Goal: Information Seeking & Learning: Learn about a topic

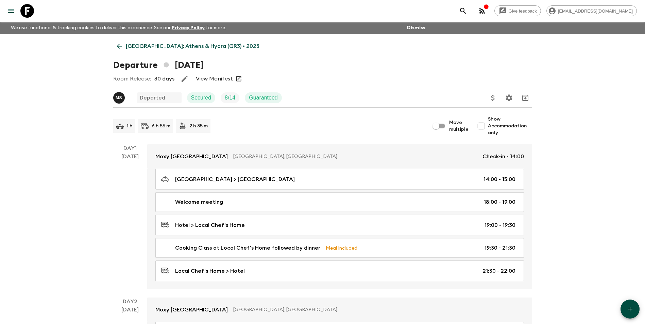
click at [122, 47] on icon at bounding box center [119, 46] width 7 height 7
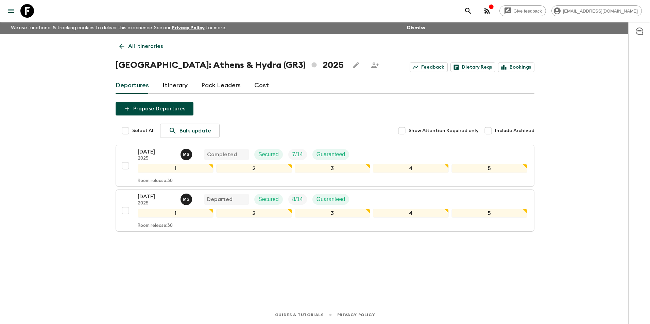
click at [101, 268] on div "Give feedback [EMAIL_ADDRESS][DOMAIN_NAME] We use functional & tracking cookies…" at bounding box center [325, 162] width 650 height 324
click at [127, 48] on link "All itineraries" at bounding box center [141, 46] width 51 height 14
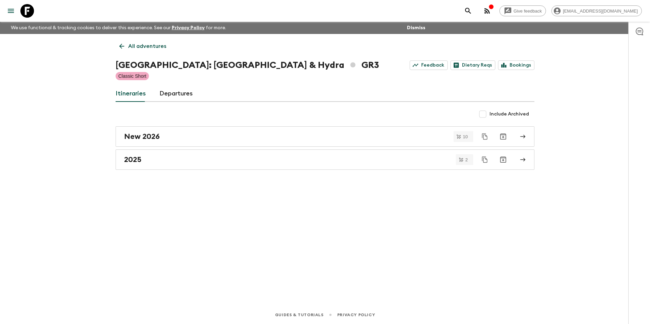
click at [127, 47] on link "All adventures" at bounding box center [143, 46] width 54 height 14
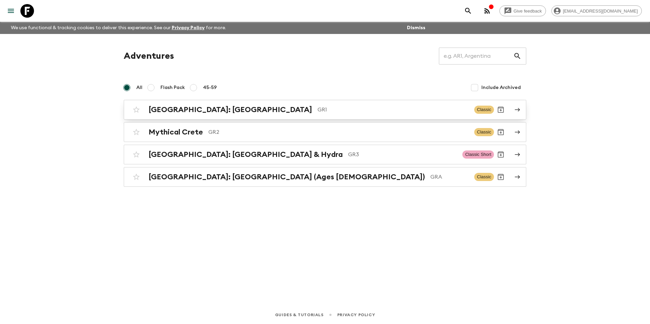
click at [194, 114] on h2 "[GEOGRAPHIC_DATA]: [GEOGRAPHIC_DATA]" at bounding box center [231, 109] width 164 height 9
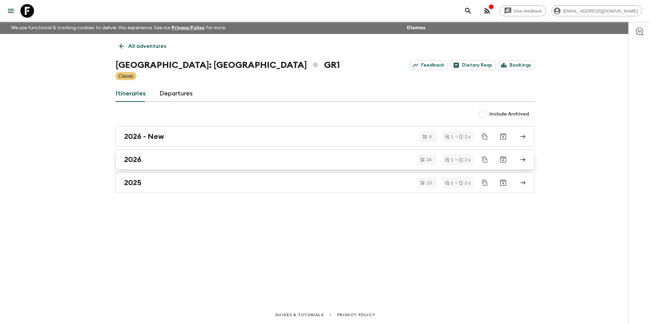
click at [155, 163] on div "2026" at bounding box center [318, 159] width 389 height 9
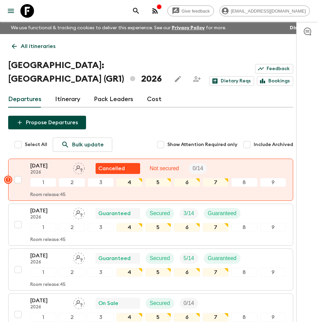
click at [16, 50] on link "All itineraries" at bounding box center [33, 46] width 51 height 14
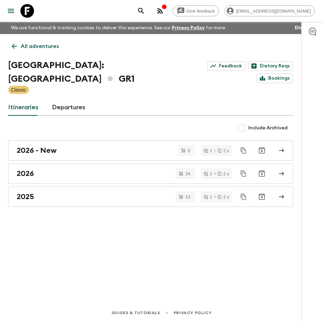
click at [16, 50] on link "All adventures" at bounding box center [35, 46] width 54 height 14
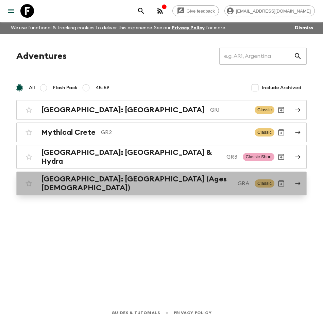
click at [130, 179] on h2 "[GEOGRAPHIC_DATA]: [GEOGRAPHIC_DATA] (Ages [DEMOGRAPHIC_DATA])" at bounding box center [136, 183] width 191 height 18
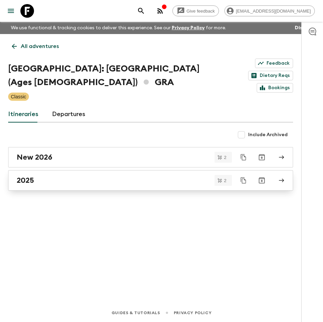
click at [43, 177] on div "2025" at bounding box center [144, 180] width 255 height 9
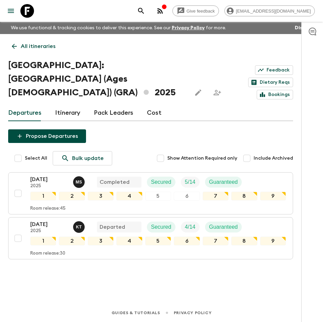
click at [28, 38] on div "All itineraries [GEOGRAPHIC_DATA]: [GEOGRAPHIC_DATA] (Ages [DEMOGRAPHIC_DATA]) …" at bounding box center [150, 159] width 301 height 250
click at [24, 42] on p "All itineraries" at bounding box center [38, 46] width 35 height 8
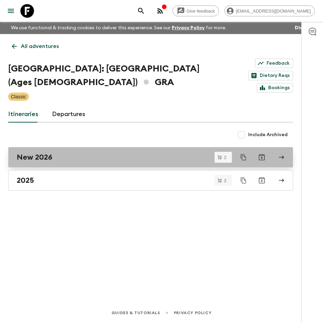
click at [41, 153] on h2 "New 2026" at bounding box center [35, 157] width 36 height 9
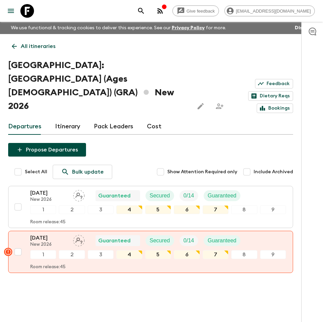
click at [24, 38] on div "All itineraries [GEOGRAPHIC_DATA]: [GEOGRAPHIC_DATA] & the Islands (Ages [DEMOG…" at bounding box center [150, 165] width 301 height 263
click at [21, 47] on p "All itineraries" at bounding box center [38, 46] width 35 height 8
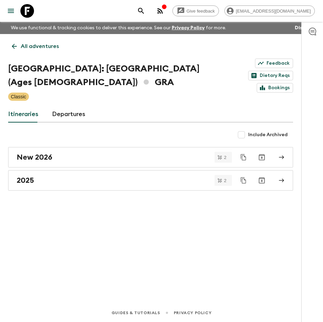
click at [21, 47] on p "All adventures" at bounding box center [40, 46] width 38 height 8
